Goal: Transaction & Acquisition: Purchase product/service

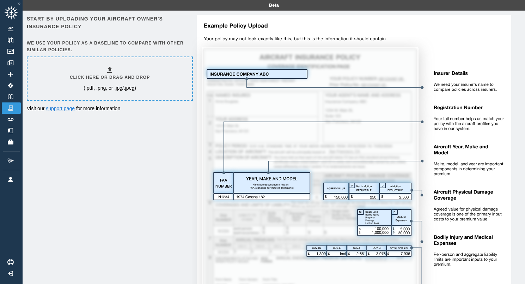
click at [96, 69] on div "Click here or drag and drop (.pdf, .png, or .jpg/.jpeg)" at bounding box center [110, 79] width 80 height 26
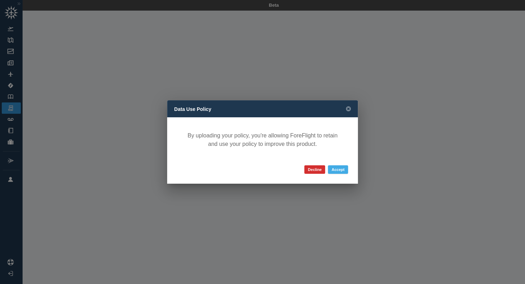
click at [342, 167] on button "Accept" at bounding box center [338, 169] width 20 height 8
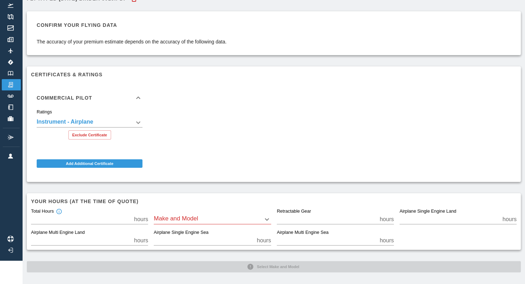
scroll to position [23, 0]
click at [212, 211] on div "Make and Model ​" at bounding box center [212, 216] width 117 height 16
click at [210, 216] on body "**********" at bounding box center [262, 119] width 525 height 284
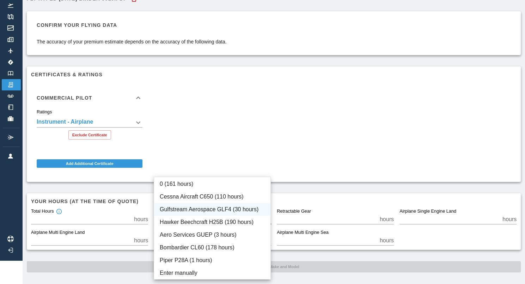
click at [218, 207] on li "Gulfstream Aerospace GLF4 (30 hours)" at bounding box center [212, 209] width 116 height 13
type input "****"
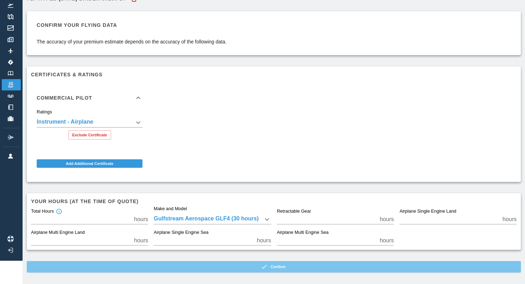
click at [308, 262] on button "Confirm" at bounding box center [274, 266] width 494 height 11
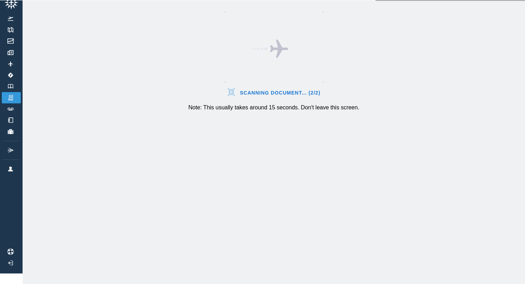
scroll to position [10, 0]
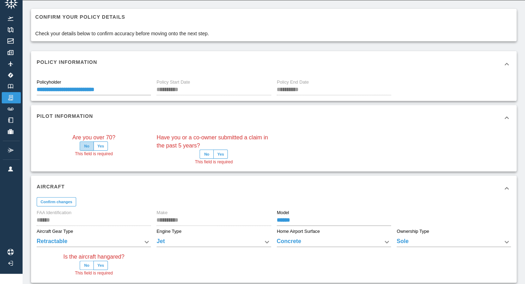
click at [89, 144] on button "No" at bounding box center [87, 145] width 14 height 9
click at [211, 153] on button "No" at bounding box center [207, 154] width 14 height 9
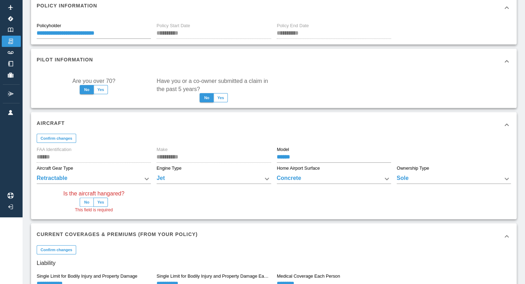
scroll to position [72, 0]
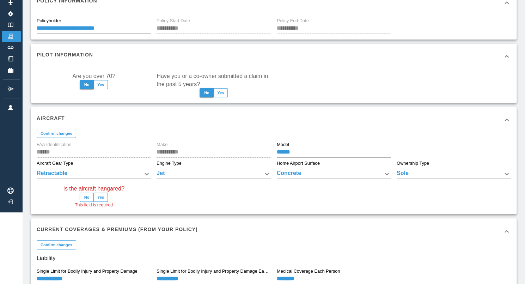
click at [87, 197] on button "No" at bounding box center [87, 197] width 14 height 9
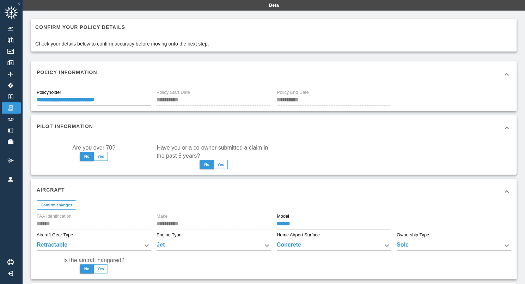
scroll to position [0, 0]
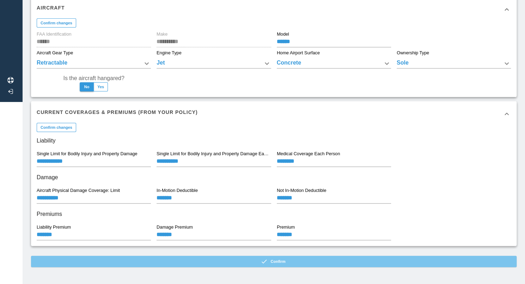
click at [237, 263] on button "Confirm" at bounding box center [274, 261] width 486 height 11
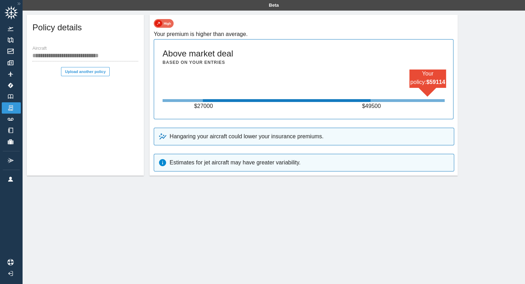
click at [165, 22] on img at bounding box center [164, 23] width 20 height 9
click at [10, 97] on img at bounding box center [11, 96] width 8 height 5
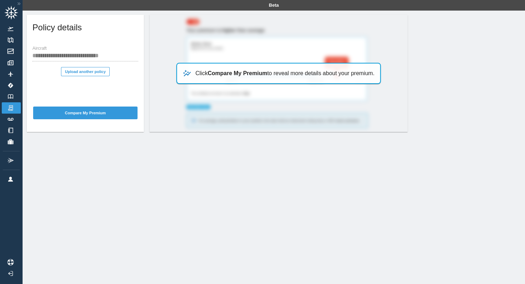
click at [195, 71] on p "Click Compare My Premium to reveal more details about your premium." at bounding box center [284, 73] width 179 height 8
click at [125, 113] on button "Compare My Premium" at bounding box center [85, 113] width 104 height 13
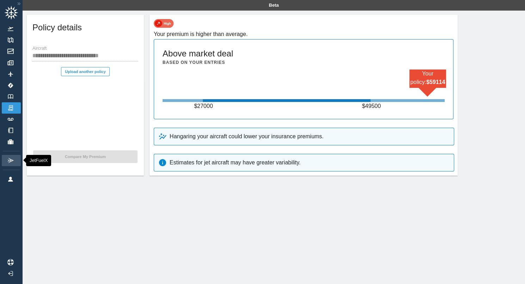
click at [11, 160] on img at bounding box center [11, 161] width 8 height 6
